Goal: Task Accomplishment & Management: Manage account settings

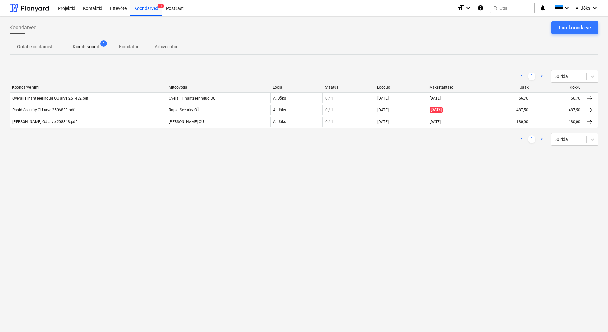
click at [72, 189] on div "Koondarved Loo koondarve Ootab kinnitamist Kinnitusringil 1 Kinnitatud Arhiveer…" at bounding box center [304, 174] width 608 height 316
click at [568, 29] on div "Loo koondarve" at bounding box center [575, 28] width 32 height 8
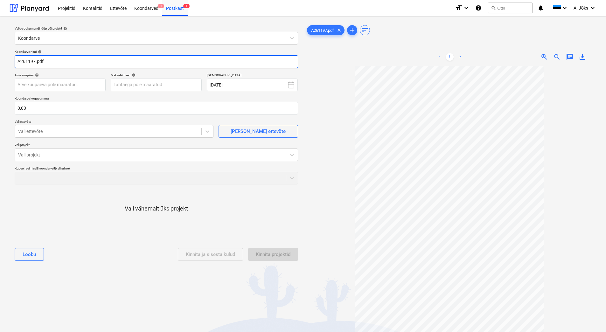
click at [17, 61] on input "A261197.pdf" at bounding box center [156, 61] width 283 height 13
paste input "Soosing OÜ"
type input "Soosing OU arve A261197.pdf"
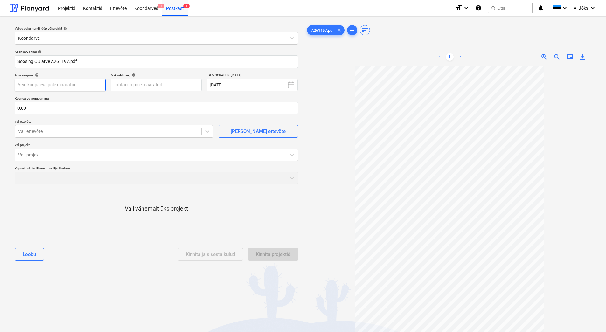
click at [87, 85] on body "Projektid Kontaktid Ettevõte Koondarved 1 Postkast 1 format_size keyboard_arrow…" at bounding box center [303, 166] width 606 height 332
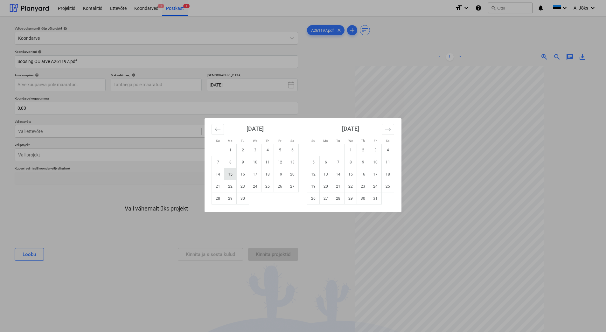
click at [233, 173] on td "15" at bounding box center [230, 174] width 12 height 12
type input "[DATE]"
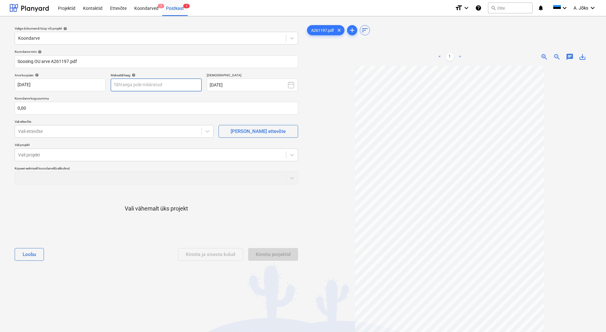
click at [147, 86] on body "Projektid Kontaktid Ettevõte Koondarved 1 Postkast 1 format_size keyboard_arrow…" at bounding box center [303, 166] width 606 height 332
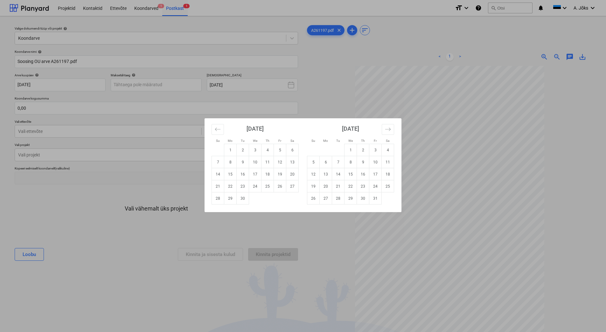
click at [352, 175] on td "15" at bounding box center [351, 174] width 12 height 12
type input "[DATE]"
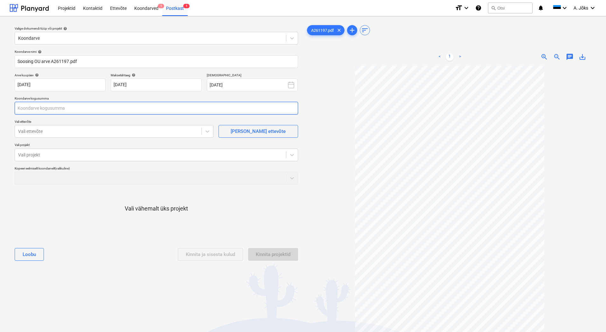
click at [97, 113] on input "text" at bounding box center [156, 108] width 283 height 13
type input "1 149,72"
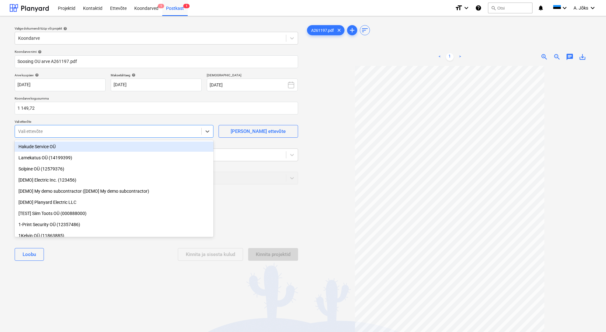
click at [87, 134] on div at bounding box center [108, 131] width 180 height 6
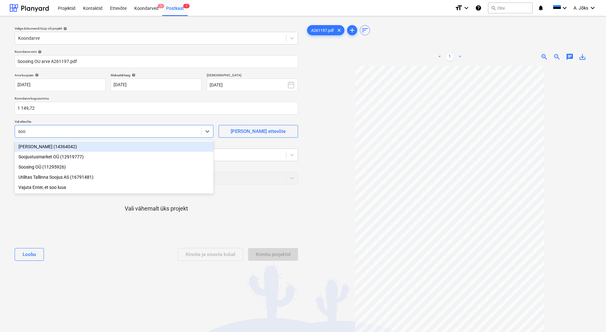
type input "[PERSON_NAME]"
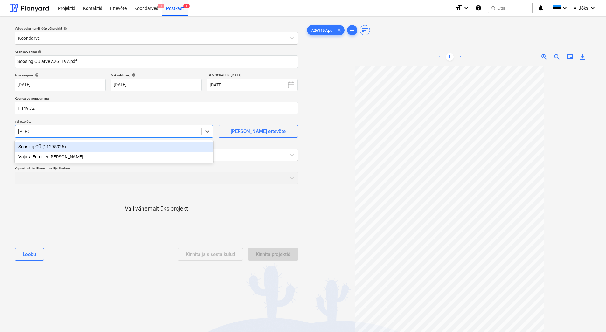
drag, startPoint x: 80, startPoint y: 145, endPoint x: 80, endPoint y: 149, distance: 4.1
click at [80, 145] on div "Soosing OÜ (11295926)" at bounding box center [114, 147] width 199 height 10
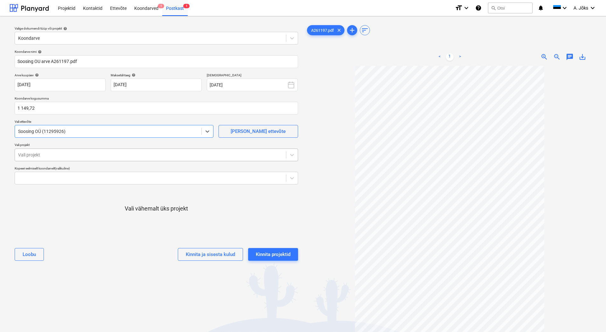
click at [80, 154] on div at bounding box center [150, 155] width 265 height 6
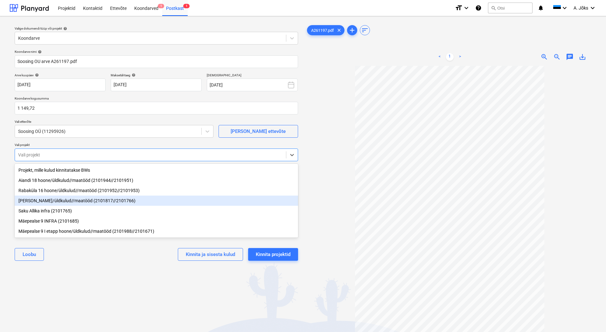
click at [75, 202] on div "[PERSON_NAME]/üldkulud//maatööd (2101817//2101766)" at bounding box center [156, 201] width 283 height 10
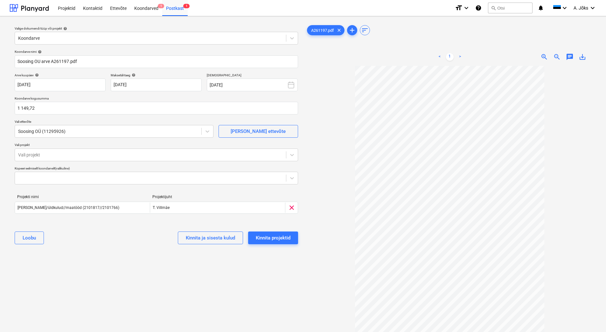
drag, startPoint x: 112, startPoint y: 282, endPoint x: 126, endPoint y: 251, distance: 34.9
click at [112, 282] on div "Valige dokumendi tüüp või projekt help Koondarve Koondarve nimi help Soosing OU…" at bounding box center [157, 201] width 294 height 361
click at [284, 235] on div "Kinnita projektid" at bounding box center [273, 238] width 35 height 8
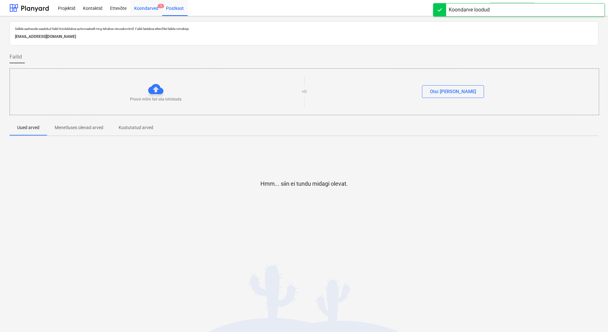
click at [145, 6] on div "Koondarved 1" at bounding box center [146, 8] width 32 height 16
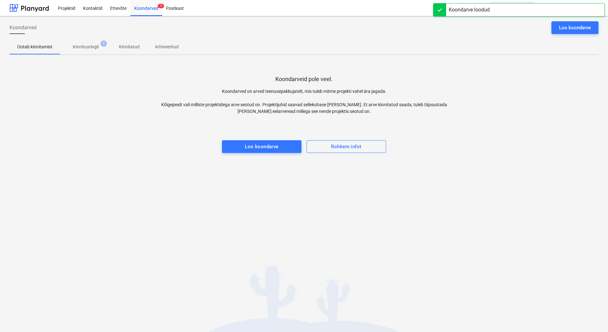
click at [87, 46] on p "Kinnitusringil" at bounding box center [86, 47] width 26 height 7
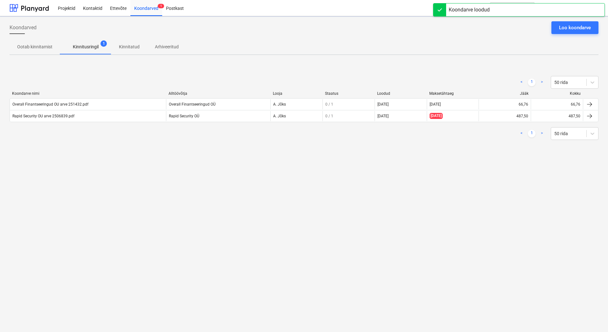
click at [98, 168] on div "Koondarved Loo koondarve Ootab kinnitamist Kinnitusringil 1 Kinnitatud Arhiveer…" at bounding box center [304, 174] width 608 height 316
